Goal: Task Accomplishment & Management: Manage account settings

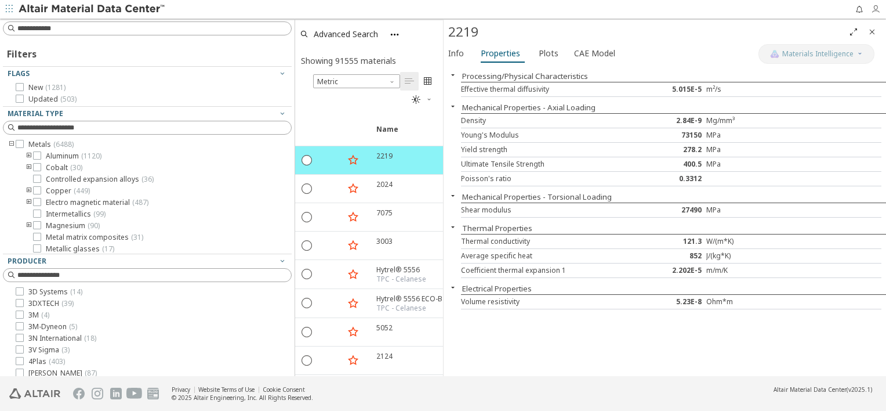
click at [878, 9] on icon "button" at bounding box center [875, 9] width 9 height 9
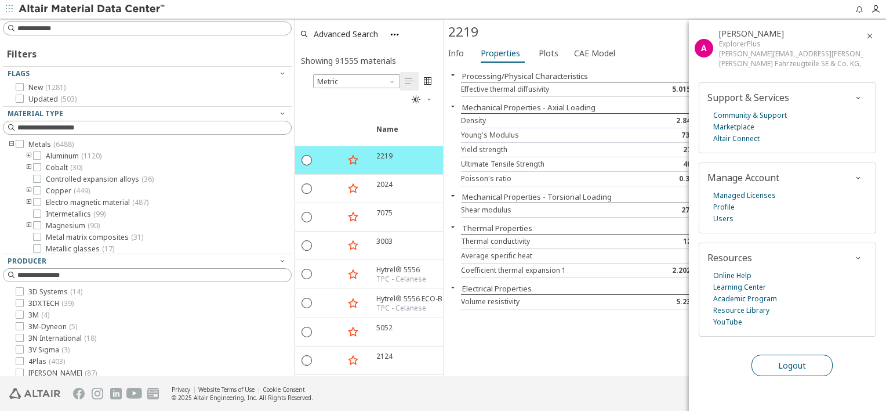
click at [783, 360] on span "Logout" at bounding box center [793, 365] width 28 height 11
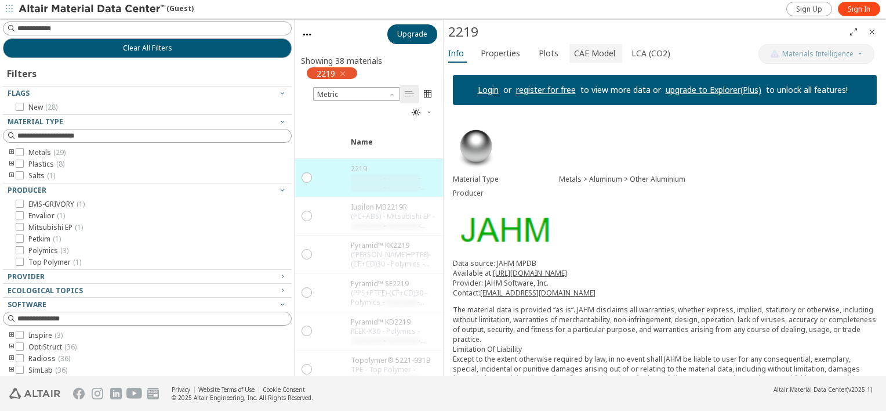
click at [592, 55] on span "CAE Model" at bounding box center [594, 53] width 41 height 19
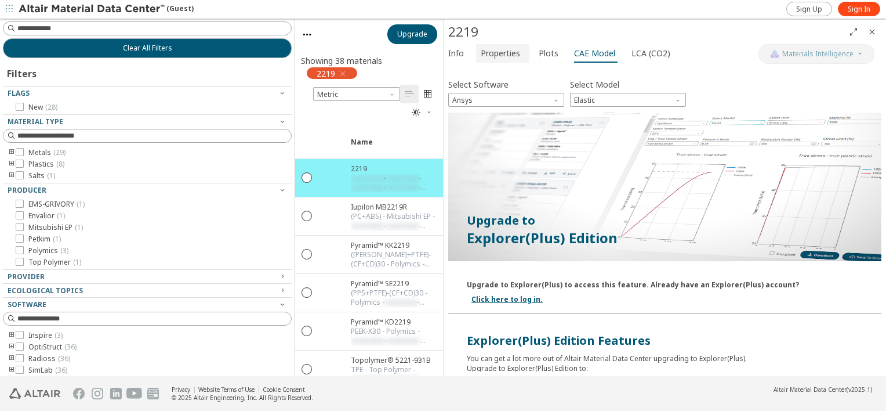
click at [512, 55] on span "Properties" at bounding box center [500, 53] width 39 height 19
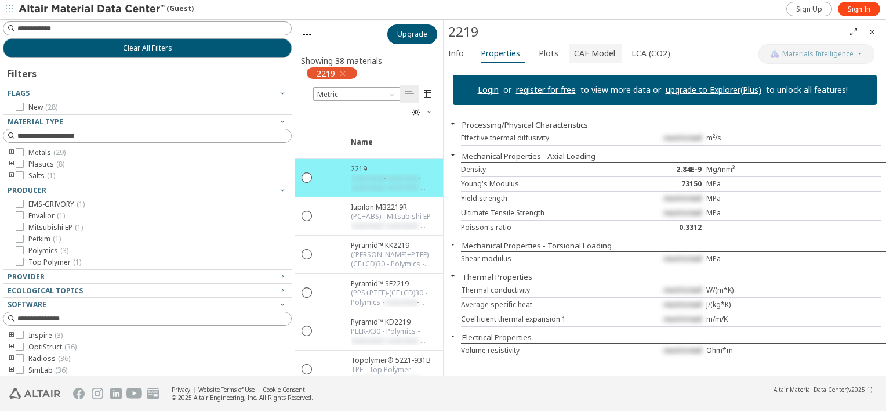
click at [589, 55] on span "CAE Model" at bounding box center [594, 53] width 41 height 19
